Goal: Task Accomplishment & Management: Use online tool/utility

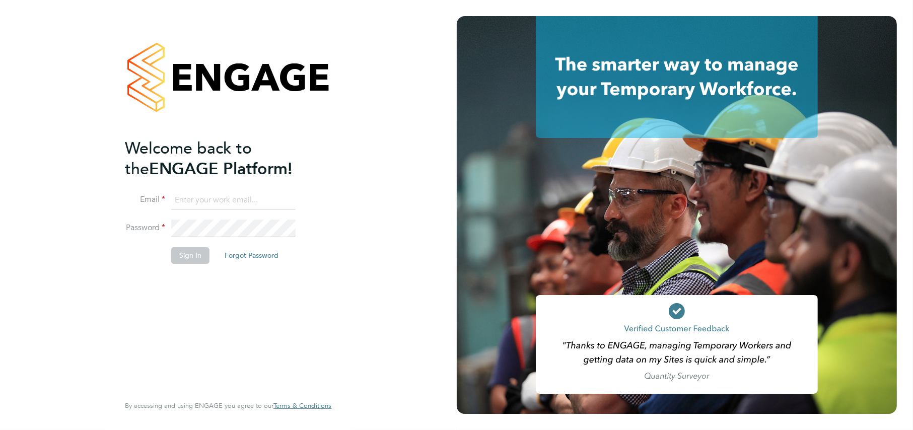
type input "katel@construction-resources.co.uk"
click at [177, 258] on button "Sign In" at bounding box center [190, 255] width 38 height 16
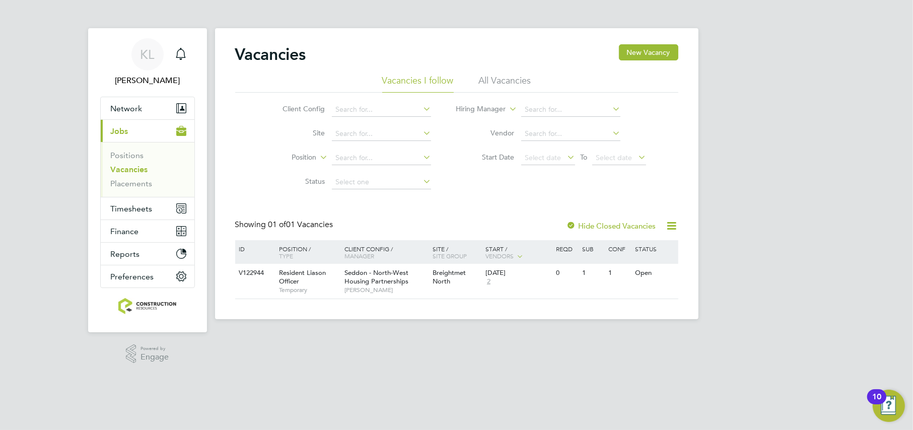
click at [490, 83] on li "All Vacancies" at bounding box center [505, 84] width 52 height 18
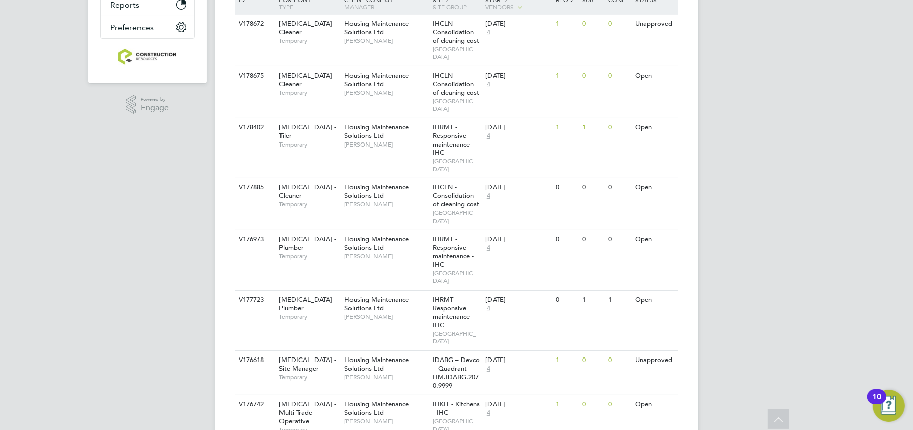
scroll to position [63, 0]
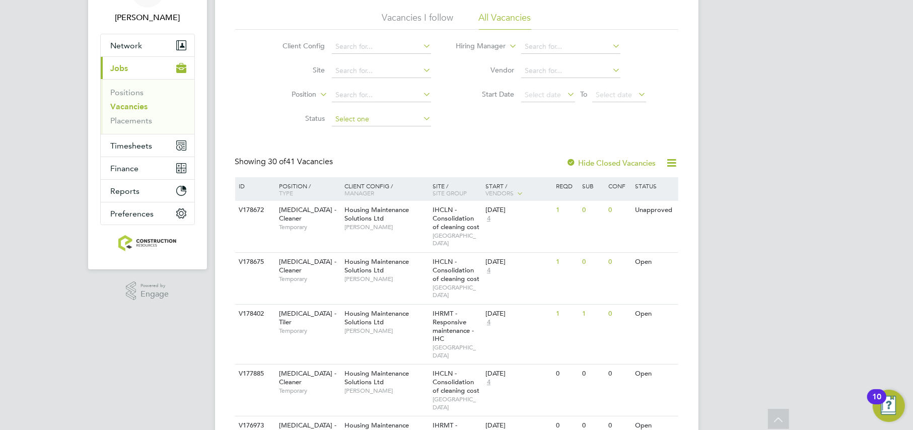
click at [358, 121] on input at bounding box center [381, 119] width 99 height 14
click at [356, 131] on li "Unapproved" at bounding box center [382, 132] width 100 height 13
type input "Unapproved"
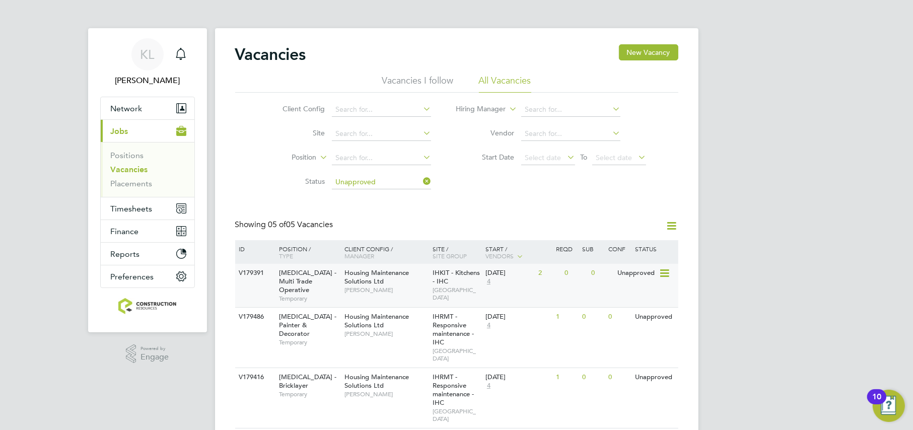
scroll to position [99, 0]
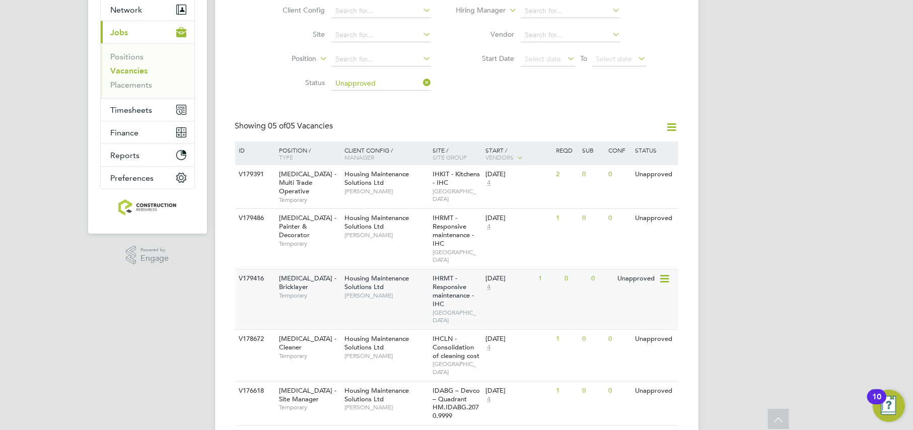
click at [384, 291] on div "V179416 HMS - Bricklayer Temporary Housing Maintenance Solutions Ltd Michael Le…" at bounding box center [456, 299] width 443 height 60
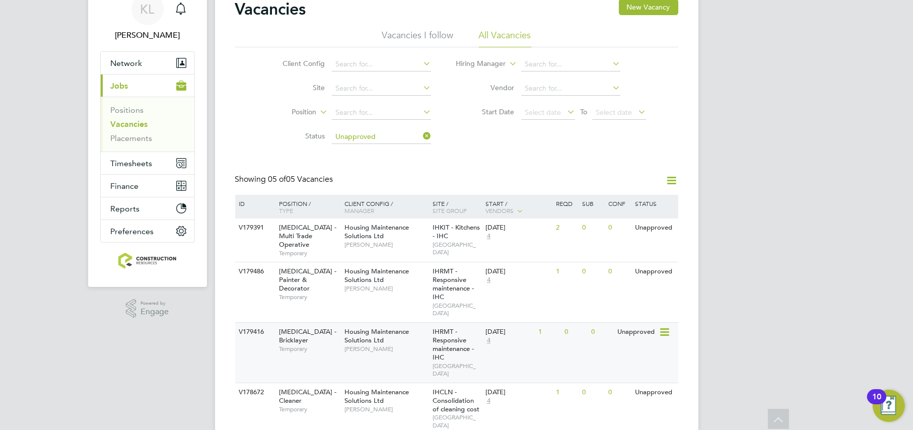
scroll to position [0, 0]
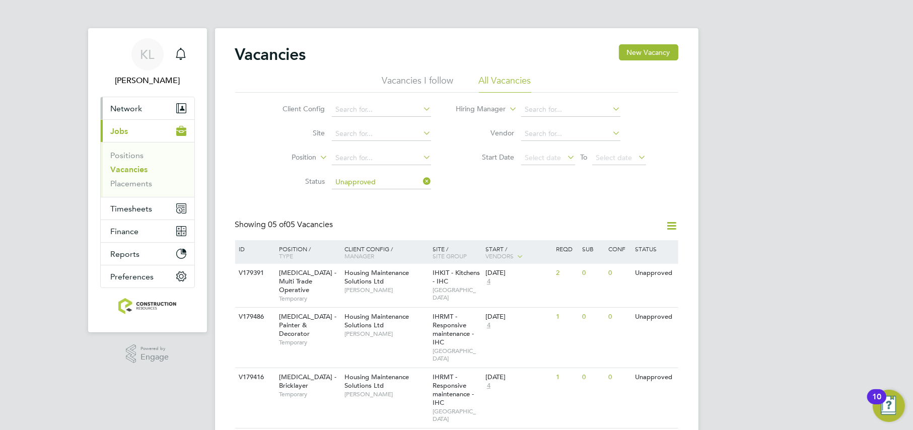
click at [115, 112] on span "Network" at bounding box center [127, 109] width 32 height 10
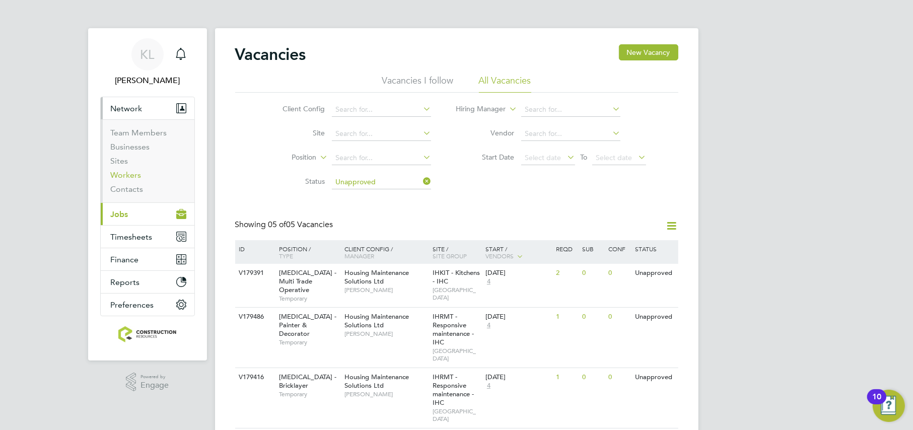
click at [128, 177] on link "Workers" at bounding box center [126, 175] width 31 height 10
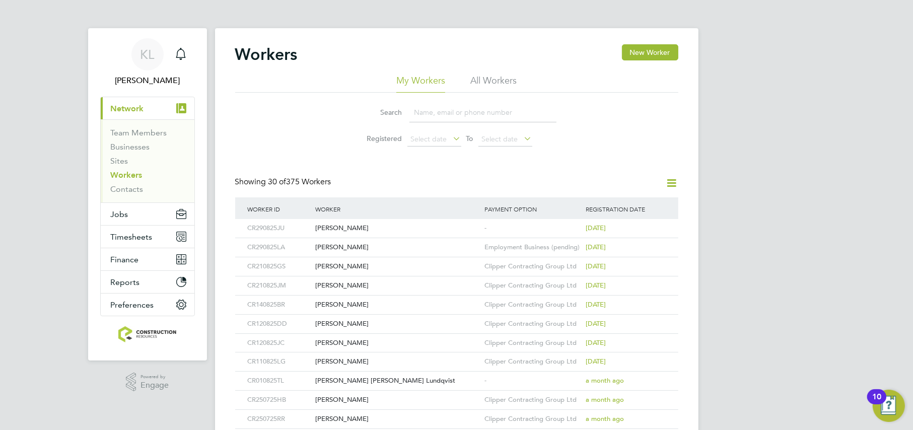
click at [502, 77] on li "All Workers" at bounding box center [493, 84] width 46 height 18
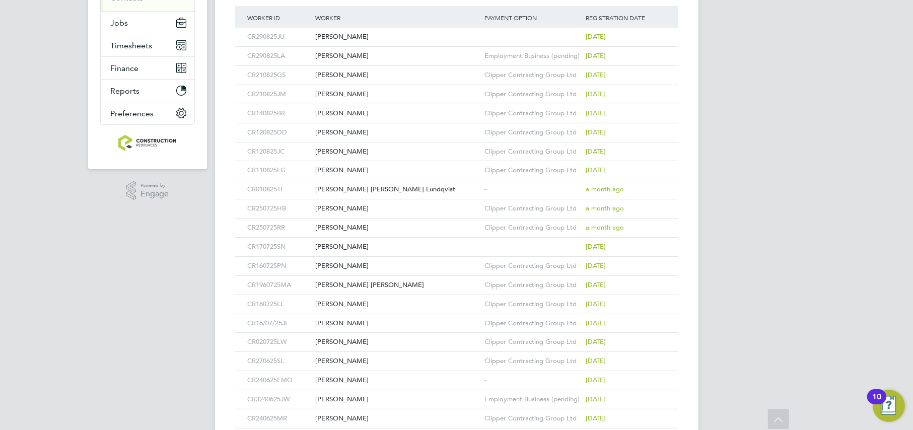
scroll to position [189, 0]
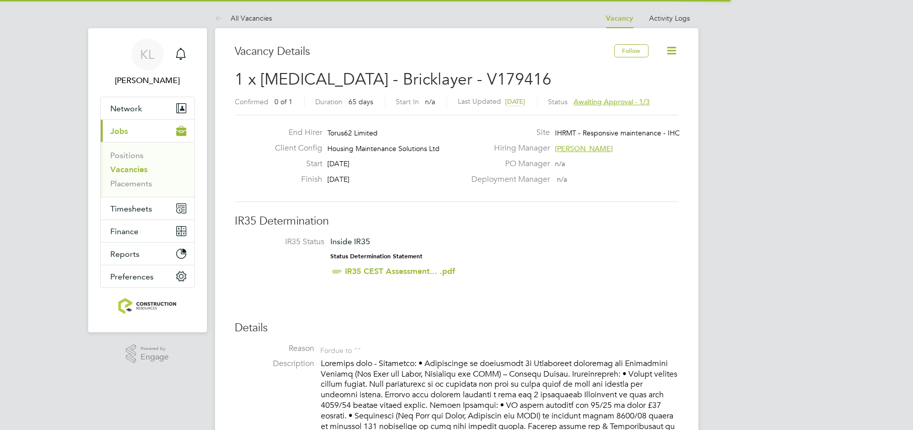
scroll to position [29, 70]
click at [645, 104] on span "Awaiting approval - 1/3" at bounding box center [612, 101] width 76 height 9
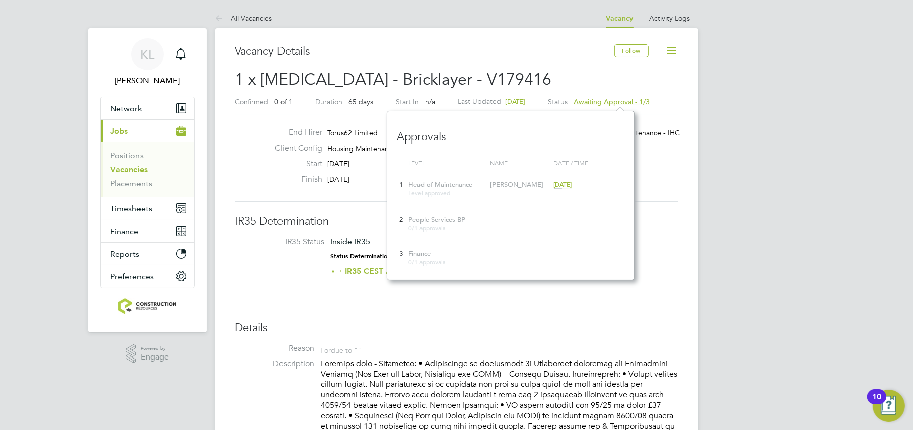
scroll to position [169, 247]
click at [272, 263] on li "IR35 Status Inside IR35 Status Determination Statement IR35 CEST Assessment... …" at bounding box center [456, 259] width 423 height 44
